Goal: Task Accomplishment & Management: Manage account settings

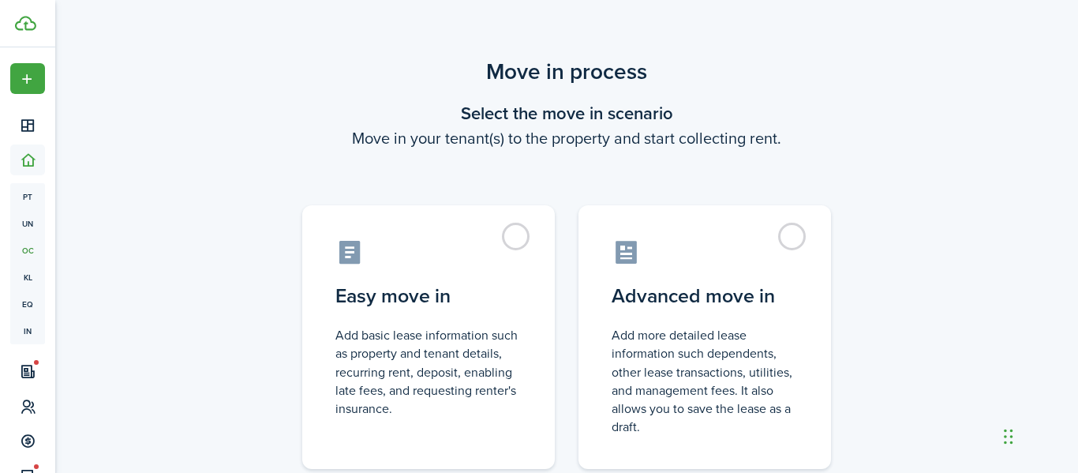
scroll to position [47, 0]
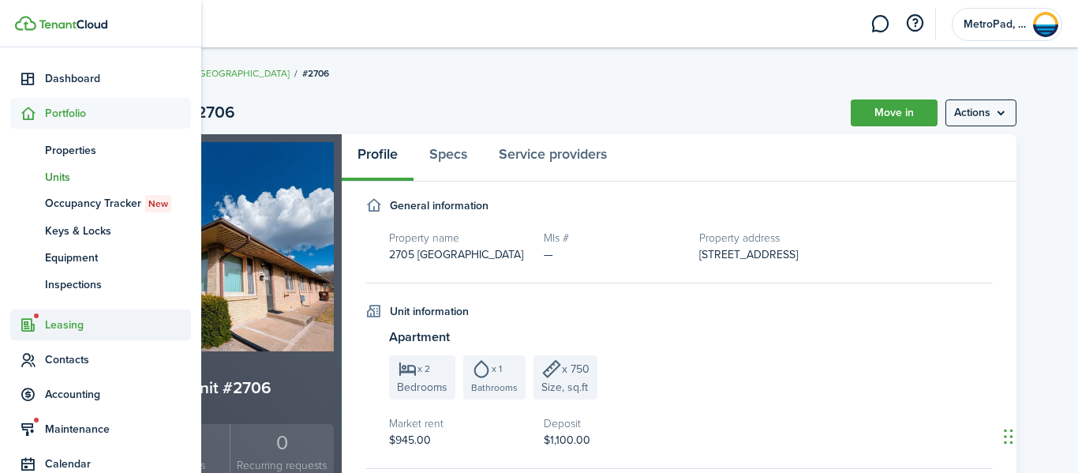
click at [54, 322] on span "Leasing" at bounding box center [118, 324] width 146 height 17
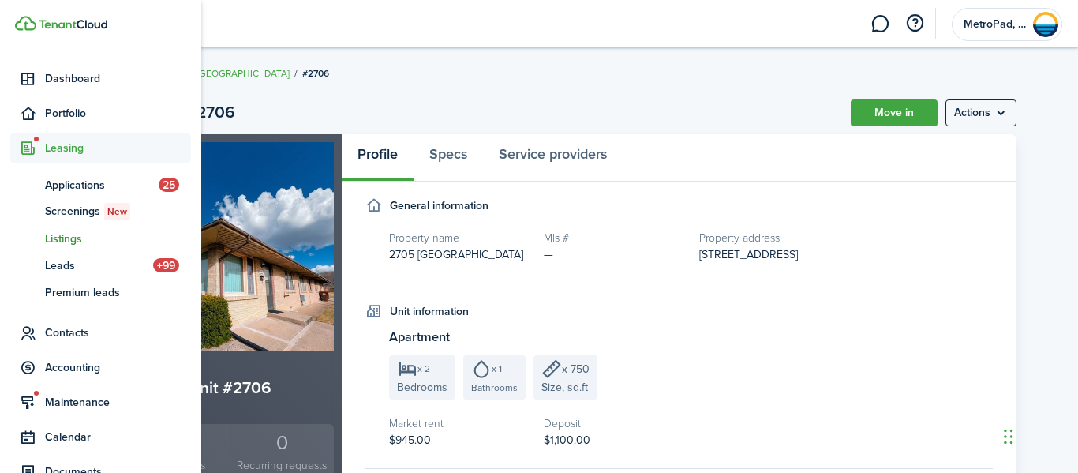
click at [80, 237] on span "Listings" at bounding box center [118, 238] width 146 height 17
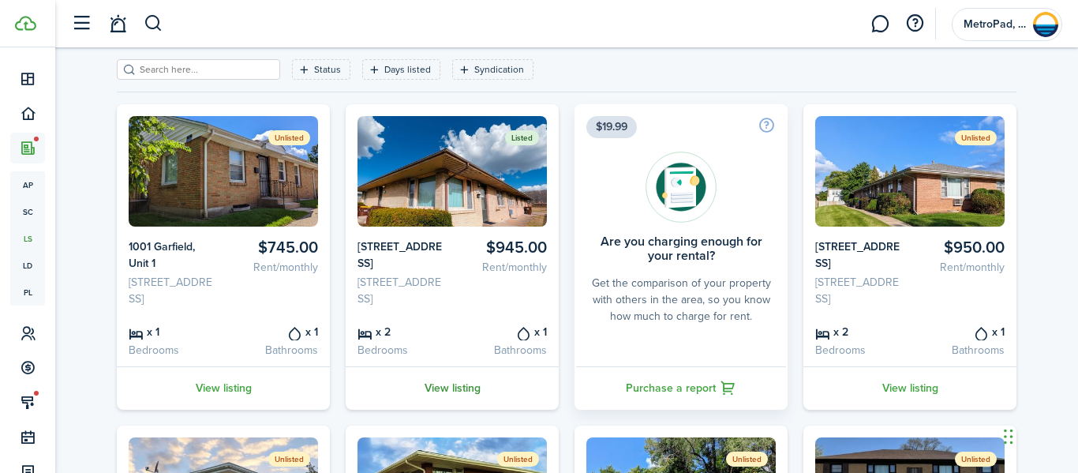
scroll to position [73, 0]
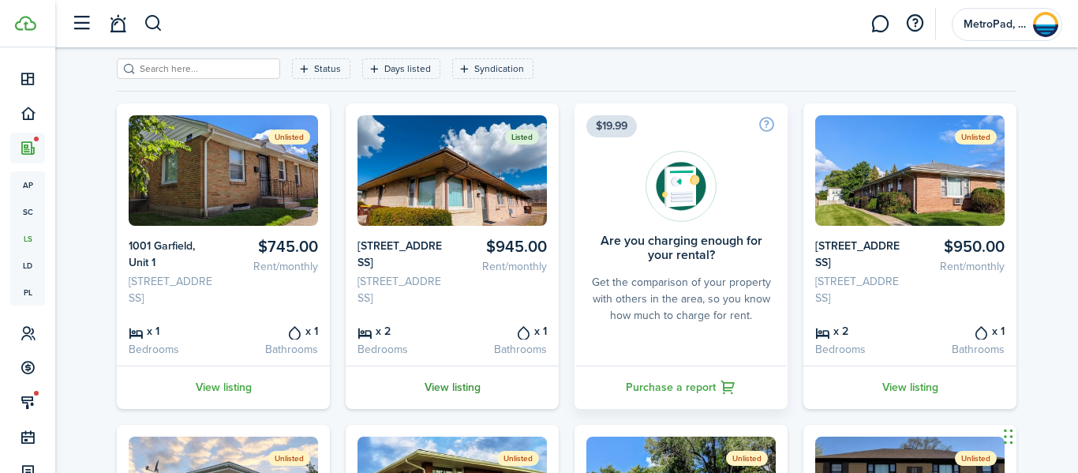
click at [450, 400] on link "View listing" at bounding box center [452, 386] width 213 height 43
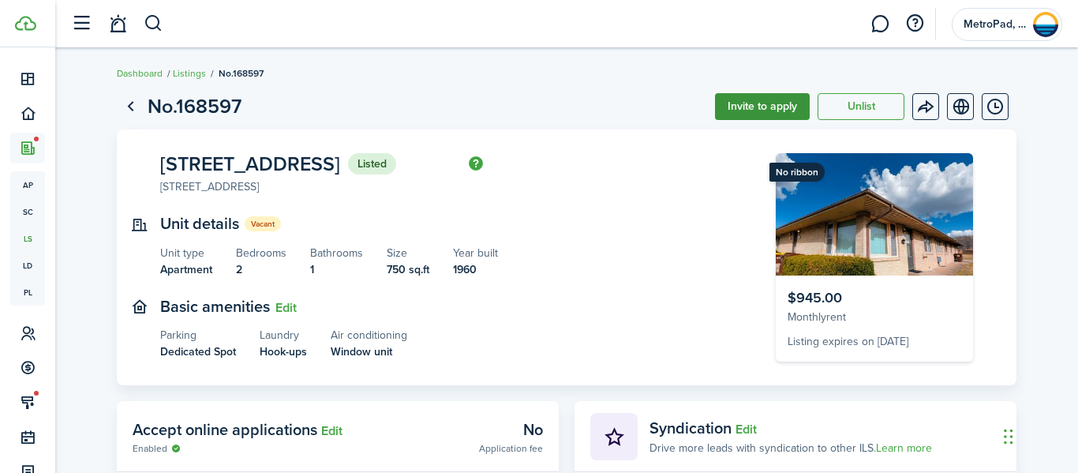
click at [741, 110] on button "Invite to apply" at bounding box center [762, 106] width 95 height 27
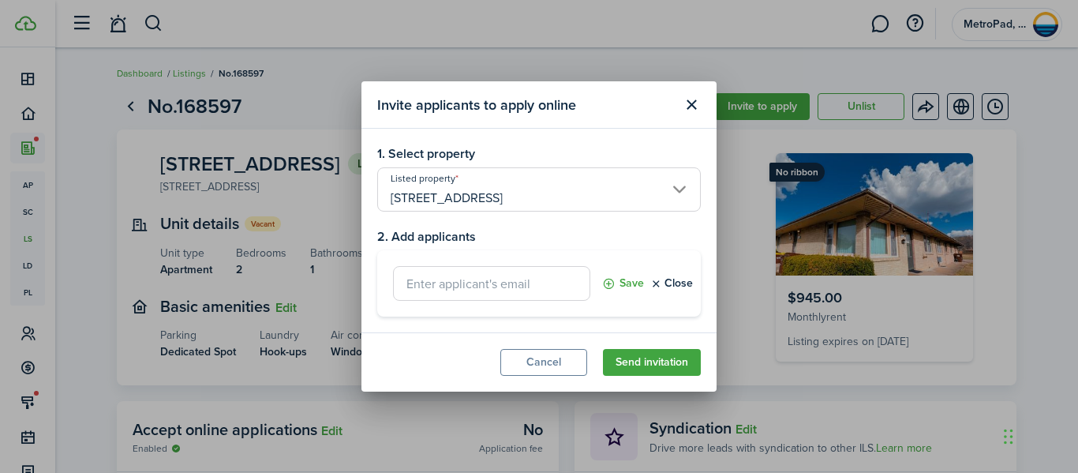
click at [443, 284] on input "text" at bounding box center [491, 283] width 197 height 35
paste input "[EMAIL_ADDRESS][DOMAIN_NAME]"
click at [656, 361] on button "Send invitation" at bounding box center [652, 362] width 98 height 27
click at [627, 280] on button "Save" at bounding box center [623, 283] width 42 height 35
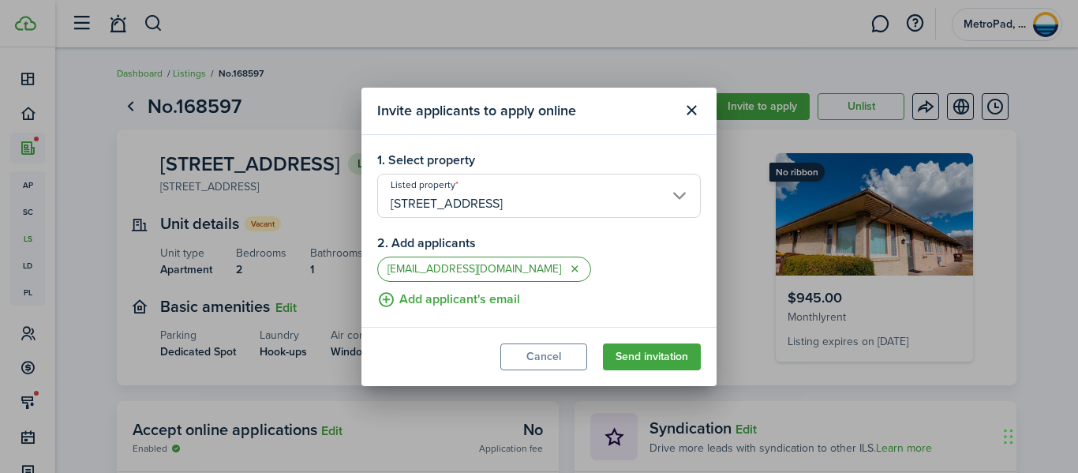
click at [568, 267] on button "button" at bounding box center [574, 269] width 13 height 13
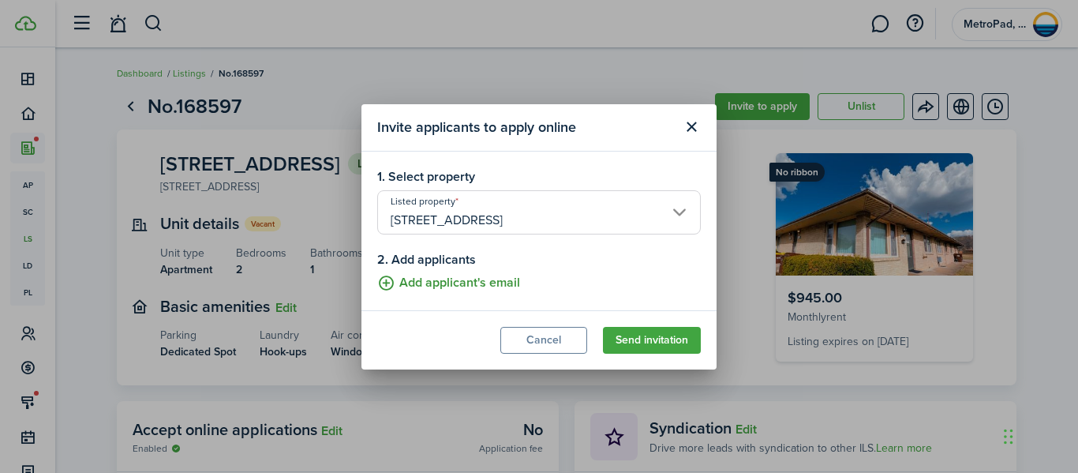
click at [456, 284] on button "Add applicant's email" at bounding box center [448, 283] width 143 height 20
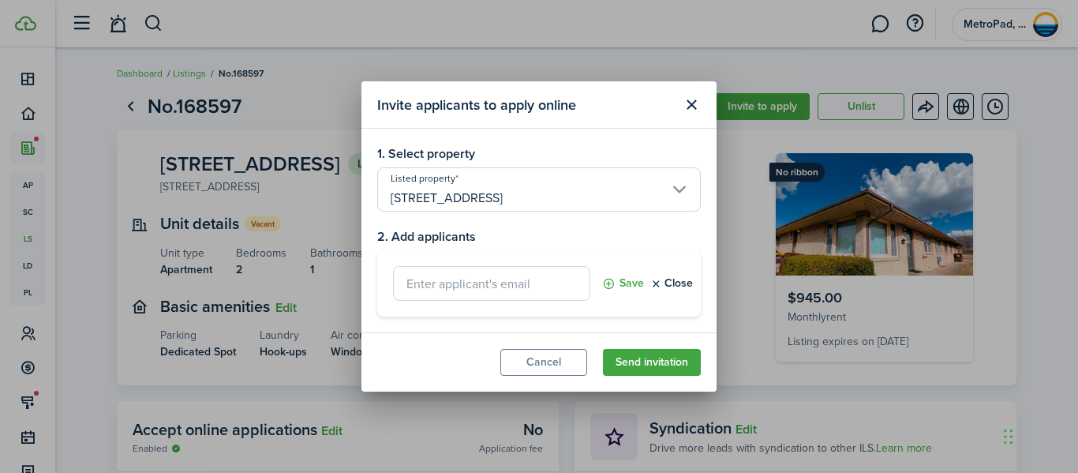
paste input "[EMAIL_ADDRESS][DOMAIN_NAME]"
type input "[EMAIL_ADDRESS][DOMAIN_NAME]"
click at [622, 278] on button "Save" at bounding box center [623, 283] width 42 height 35
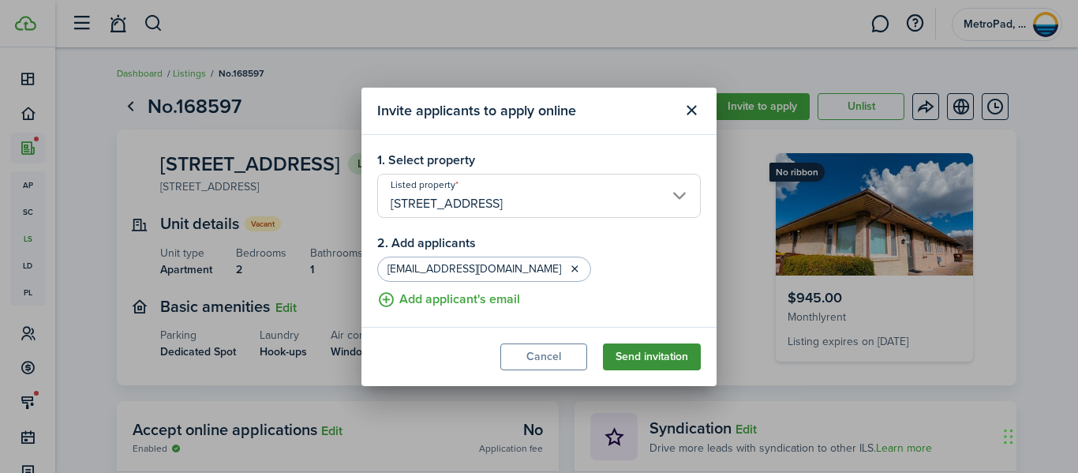
click at [645, 359] on button "Send invitation" at bounding box center [652, 356] width 98 height 27
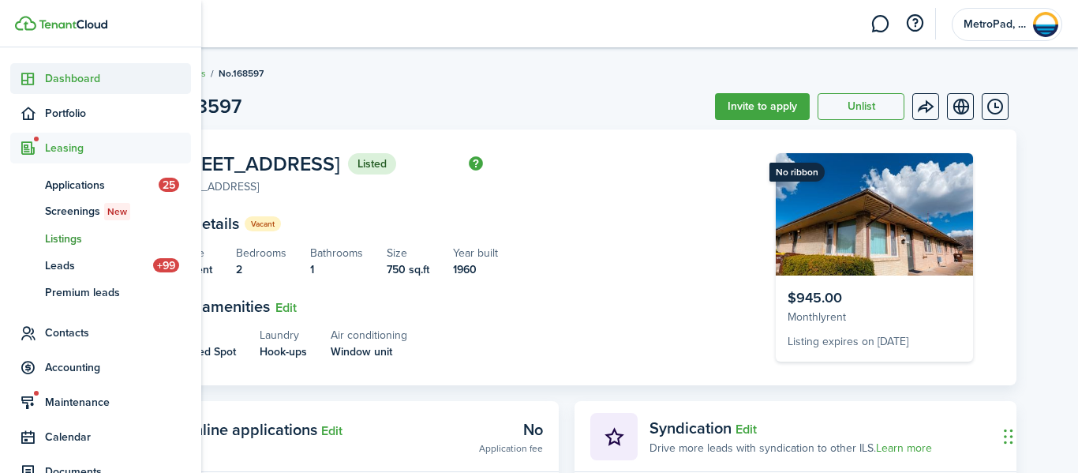
click at [28, 77] on icon at bounding box center [28, 79] width 17 height 16
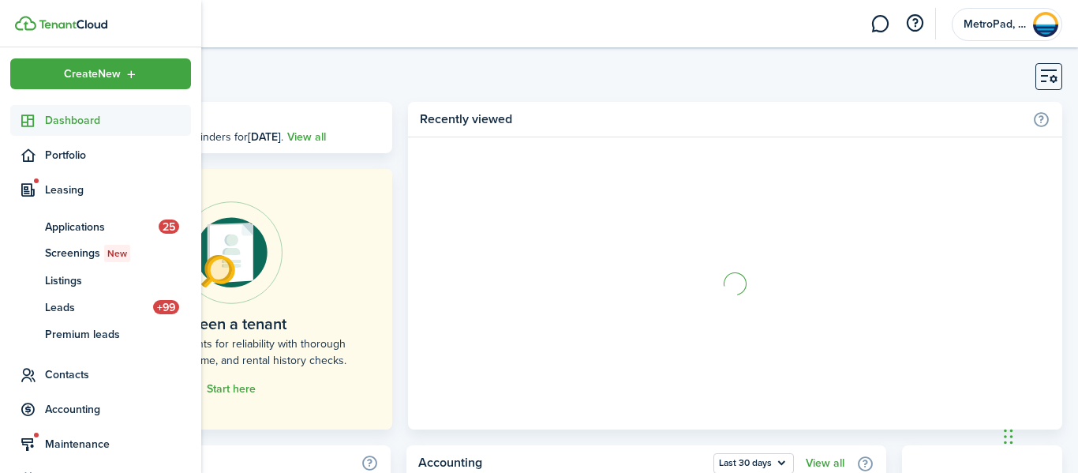
scroll to position [1, 0]
